Goal: Transaction & Acquisition: Purchase product/service

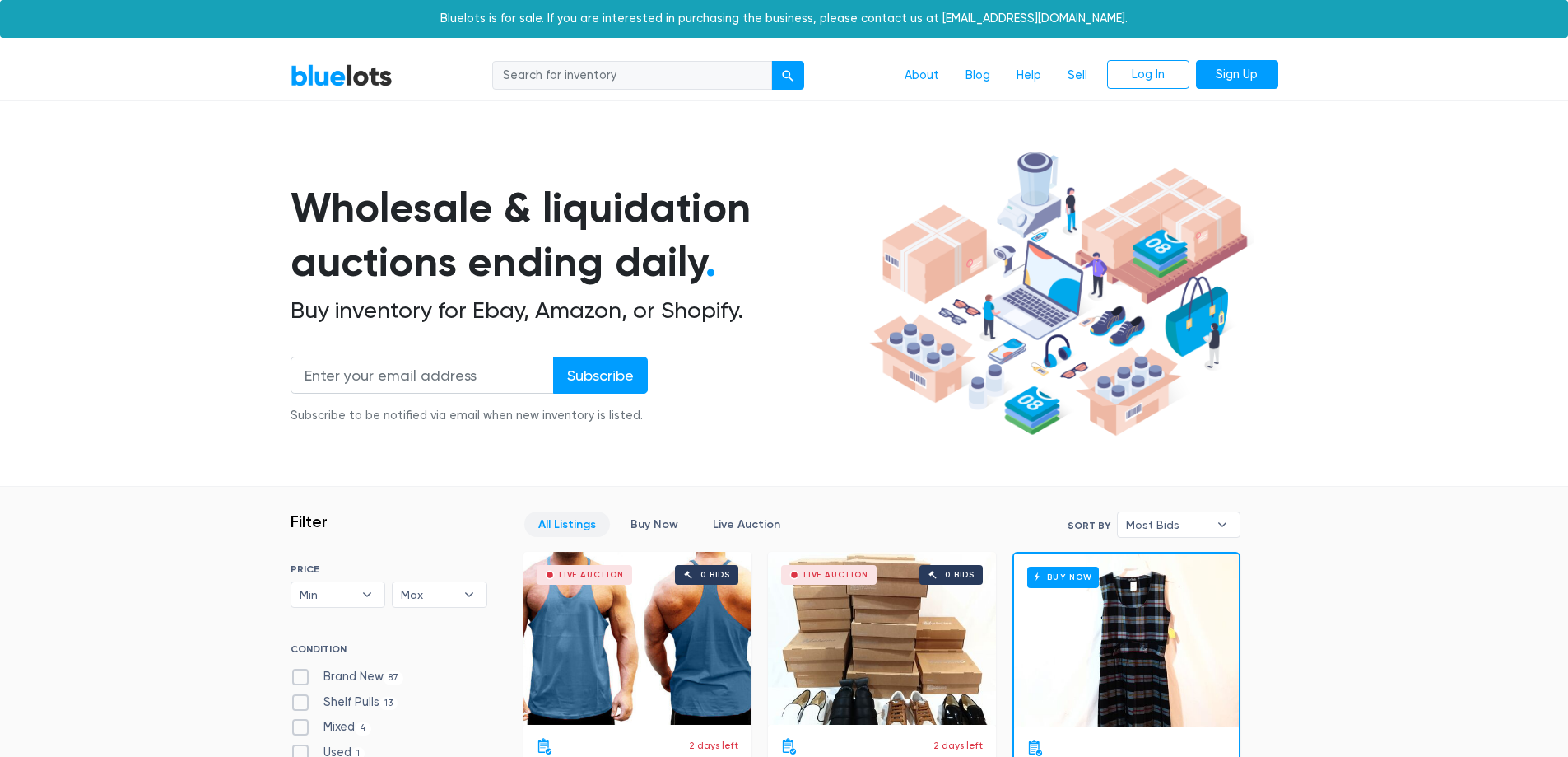
click at [578, 70] on input "search" at bounding box center [632, 76] width 280 height 29
type input "razer"
click at [771, 61] on button "submit" at bounding box center [788, 76] width 33 height 29
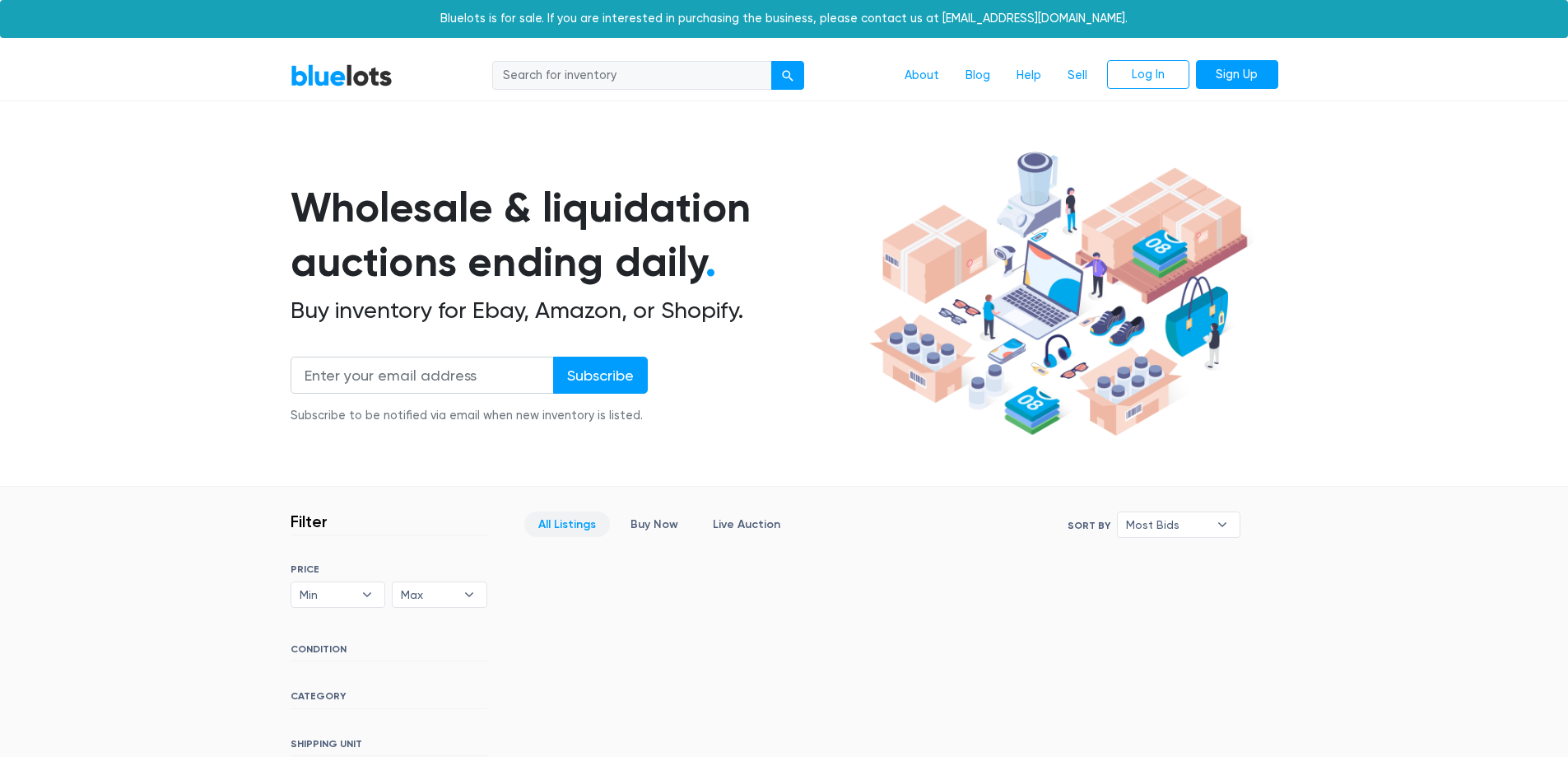
click at [388, 77] on link "BlueLots" at bounding box center [341, 76] width 102 height 24
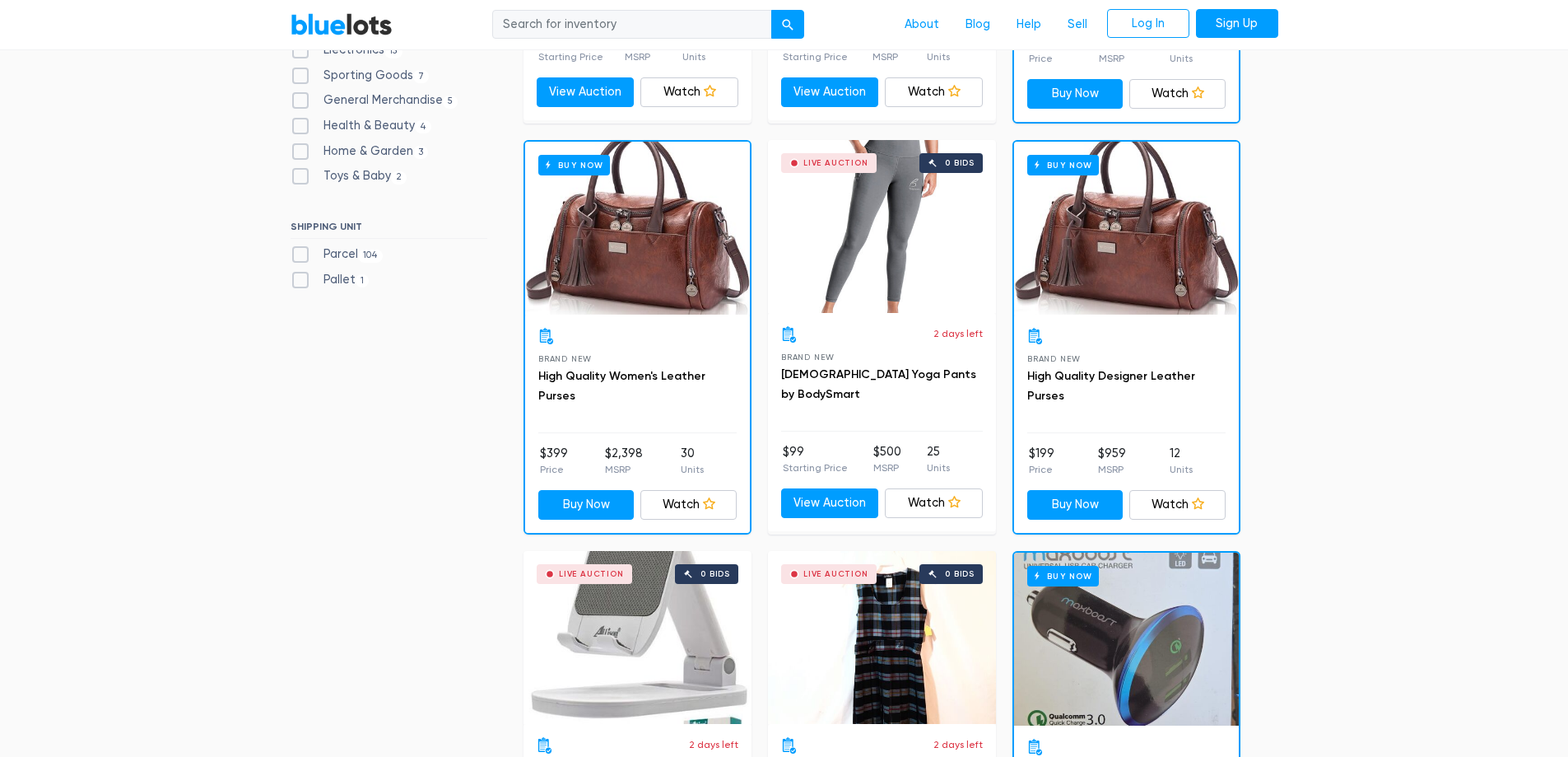
scroll to position [549, 0]
